Goal: Task Accomplishment & Management: Manage account settings

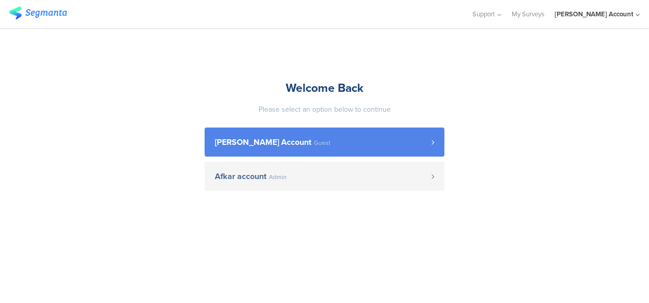
click at [296, 129] on link "odelya kalderon Account Guest" at bounding box center [325, 142] width 240 height 29
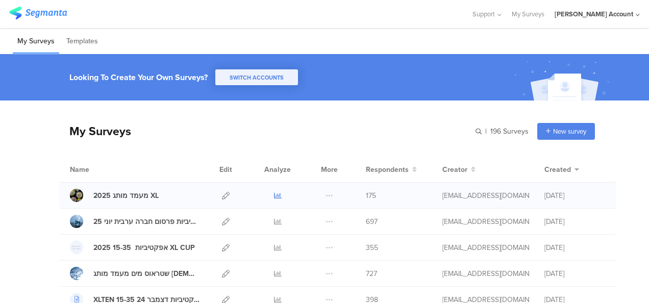
click at [274, 194] on icon at bounding box center [278, 196] width 8 height 8
click at [265, 191] on div at bounding box center [277, 196] width 31 height 26
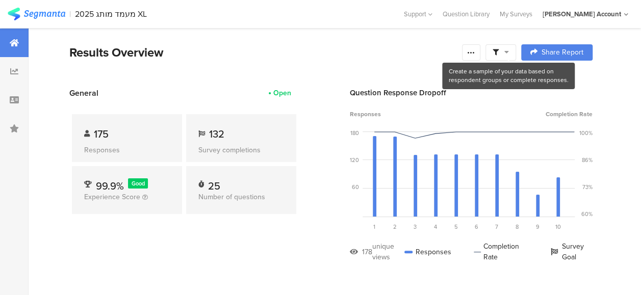
click at [509, 54] on icon at bounding box center [507, 51] width 5 height 7
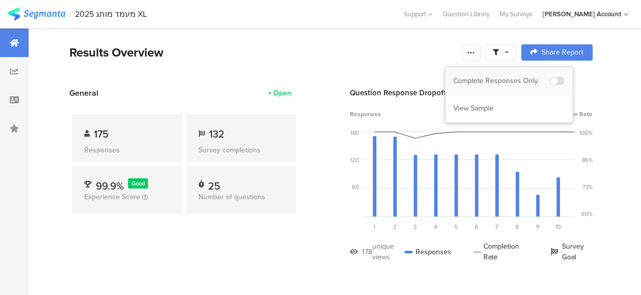
click at [515, 77] on div "Complete Responses Only" at bounding box center [502, 81] width 96 height 10
click at [352, 49] on div "Results Overview" at bounding box center [263, 52] width 388 height 18
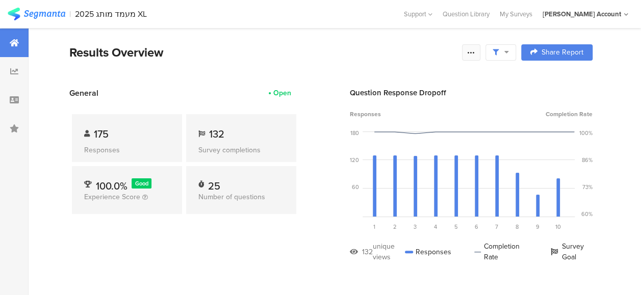
click at [475, 50] on icon at bounding box center [471, 52] width 8 height 8
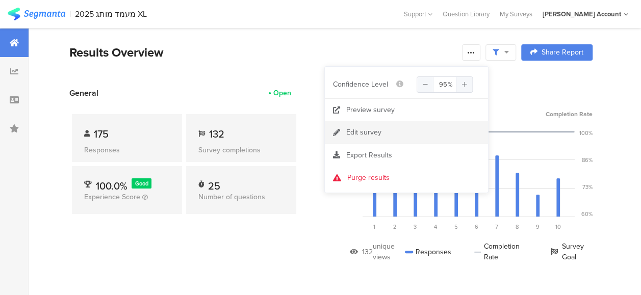
click at [352, 133] on div "Edit survey" at bounding box center [363, 133] width 35 height 10
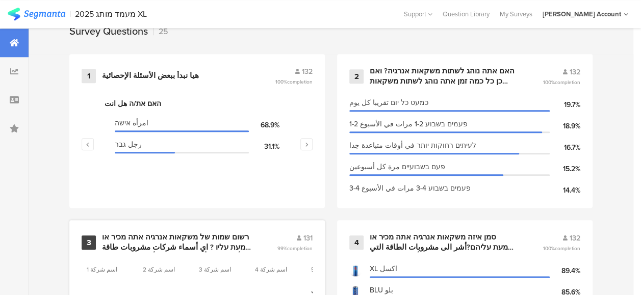
scroll to position [459, 0]
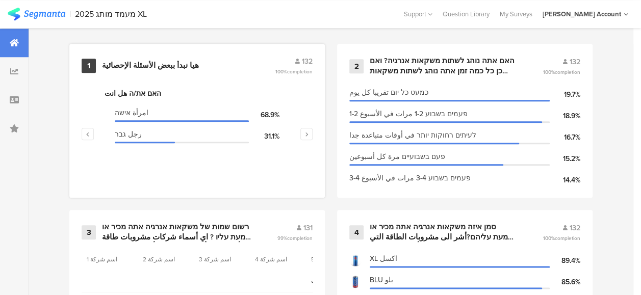
click at [134, 71] on div "هيا نبدأ ببعض الأسئلة الإحصائية" at bounding box center [150, 66] width 97 height 10
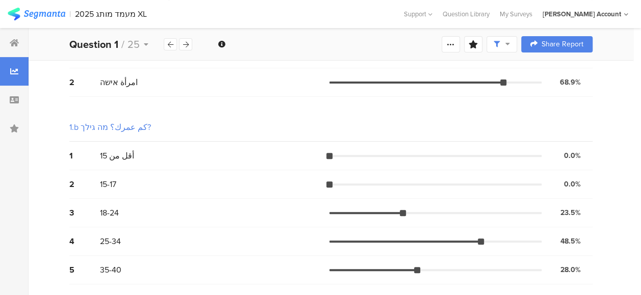
scroll to position [204, 0]
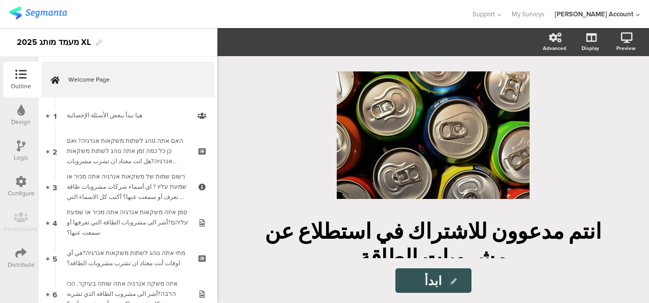
click at [24, 255] on icon at bounding box center [20, 252] width 11 height 11
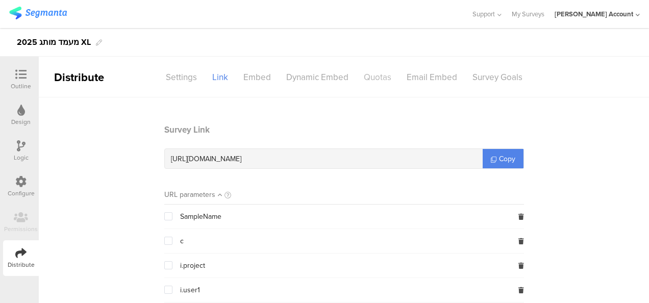
click at [379, 78] on div "Quotas" at bounding box center [377, 77] width 43 height 18
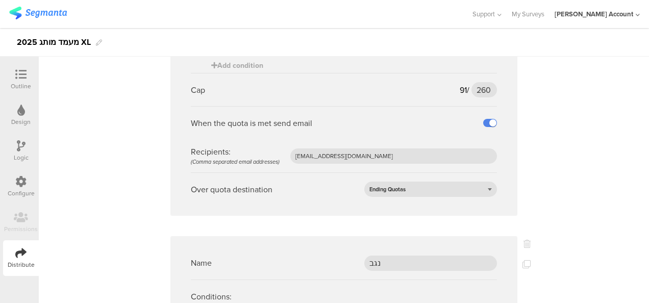
scroll to position [459, 0]
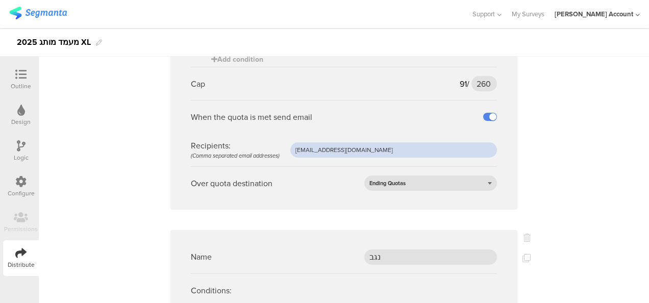
click at [330, 149] on input "[EMAIL_ADDRESS][DOMAIN_NAME]" at bounding box center [393, 149] width 207 height 15
click at [329, 172] on div "Over quota destination Ending Quotas" at bounding box center [344, 182] width 306 height 33
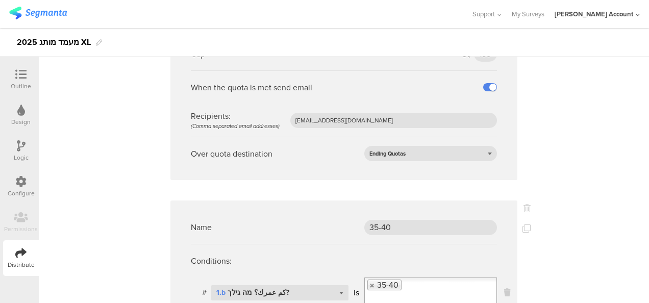
scroll to position [1071, 0]
drag, startPoint x: 133, startPoint y: 121, endPoint x: 133, endPoint y: 105, distance: 15.8
click at [133, 119] on div "Name גברים Conditions: if Select question... 1.a האם את/ה هل انت is رجل גבר Add…" at bounding box center [344, 228] width 610 height 2404
click at [63, 41] on div "2025 מעמד מותג XL" at bounding box center [54, 42] width 74 height 16
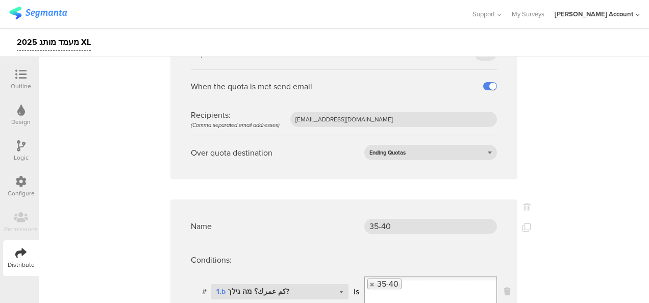
click at [51, 41] on div "2025 מעמד מותג XL" at bounding box center [54, 42] width 74 height 16
click at [34, 41] on div "2025 מעמד מותג XL" at bounding box center [54, 42] width 74 height 16
click at [47, 43] on div "2025 מעמד מותג XL" at bounding box center [54, 42] width 74 height 16
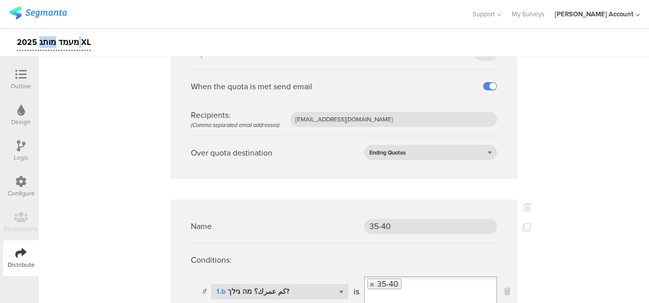
click at [47, 43] on div "2025 מעמד מותג XL" at bounding box center [54, 42] width 74 height 16
click at [68, 41] on div "2025 מעמד מותג XL" at bounding box center [54, 42] width 74 height 16
click at [83, 39] on div "2025 מעמד מותג XL" at bounding box center [54, 42] width 74 height 16
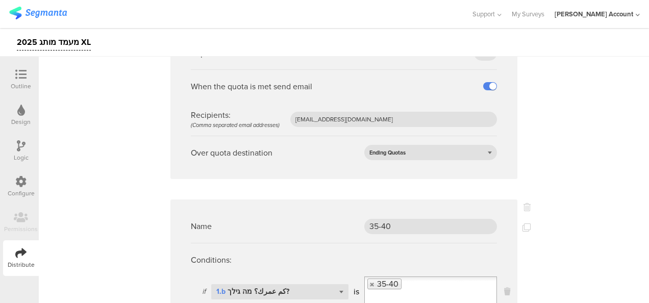
click at [48, 44] on div "2025 מעמד מותג XL" at bounding box center [54, 42] width 74 height 16
click at [87, 68] on div "Name גברים Conditions: if Select question... 1.a האם את/ה هل انت is رجل גבר Add…" at bounding box center [344, 228] width 610 height 2404
click at [66, 37] on div "2025 מעמד מותג XL" at bounding box center [54, 42] width 74 height 16
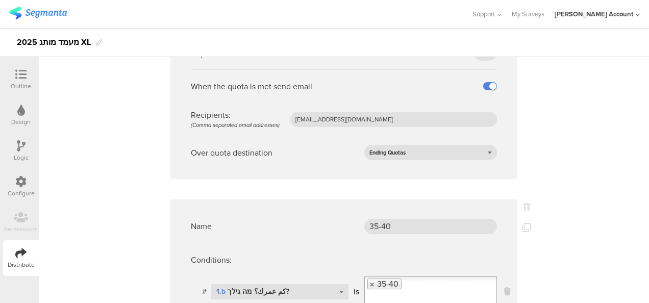
click at [84, 69] on div "Name גברים Conditions: if Select question... 1.a האם את/ה هل انت is رجل גבר Add…" at bounding box center [344, 228] width 610 height 2404
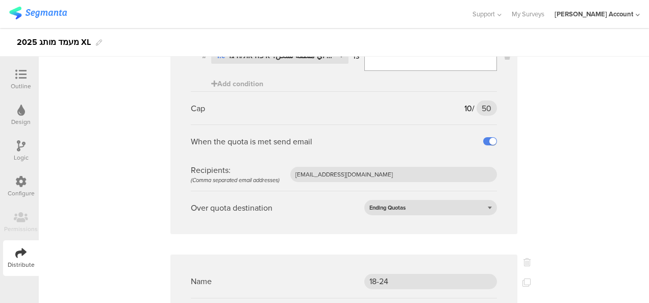
scroll to position [714, 0]
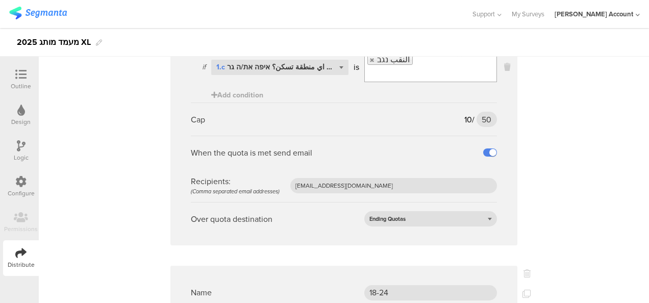
click at [201, 189] on div "(Comma separated email addresses)" at bounding box center [235, 191] width 89 height 8
drag, startPoint x: 201, startPoint y: 189, endPoint x: 222, endPoint y: 189, distance: 20.9
click at [222, 189] on div "(Comma separated email addresses)" at bounding box center [235, 191] width 89 height 8
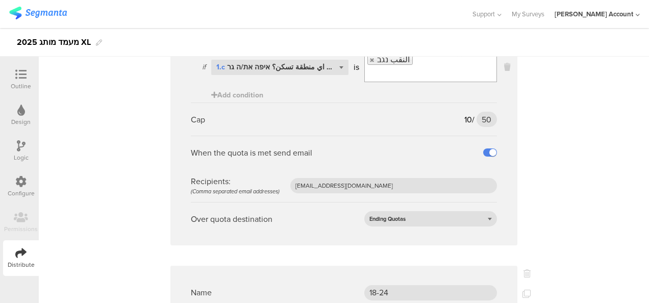
drag, startPoint x: 222, startPoint y: 189, endPoint x: 240, endPoint y: 190, distance: 17.9
click at [240, 190] on div "(Comma separated email addresses)" at bounding box center [235, 191] width 89 height 8
drag, startPoint x: 240, startPoint y: 190, endPoint x: 263, endPoint y: 189, distance: 23.5
click at [263, 189] on div "(Comma separated email addresses)" at bounding box center [235, 191] width 89 height 8
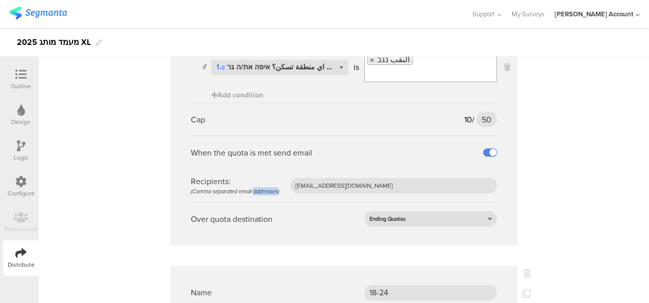
click at [263, 189] on div "(Comma separated email addresses)" at bounding box center [235, 191] width 89 height 8
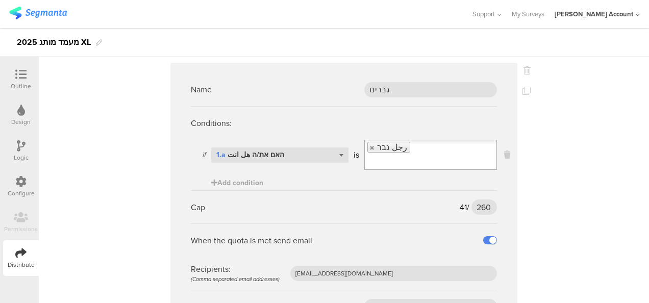
scroll to position [0, 0]
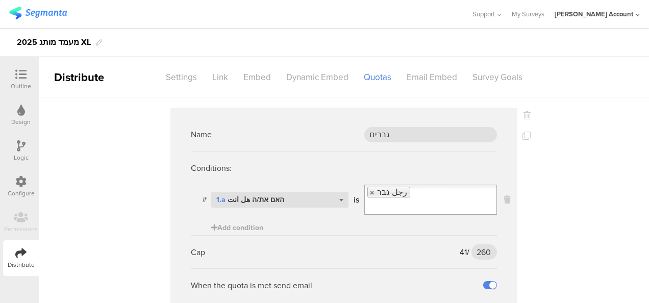
click at [22, 77] on icon at bounding box center [20, 74] width 11 height 11
